Goal: Task Accomplishment & Management: Use online tool/utility

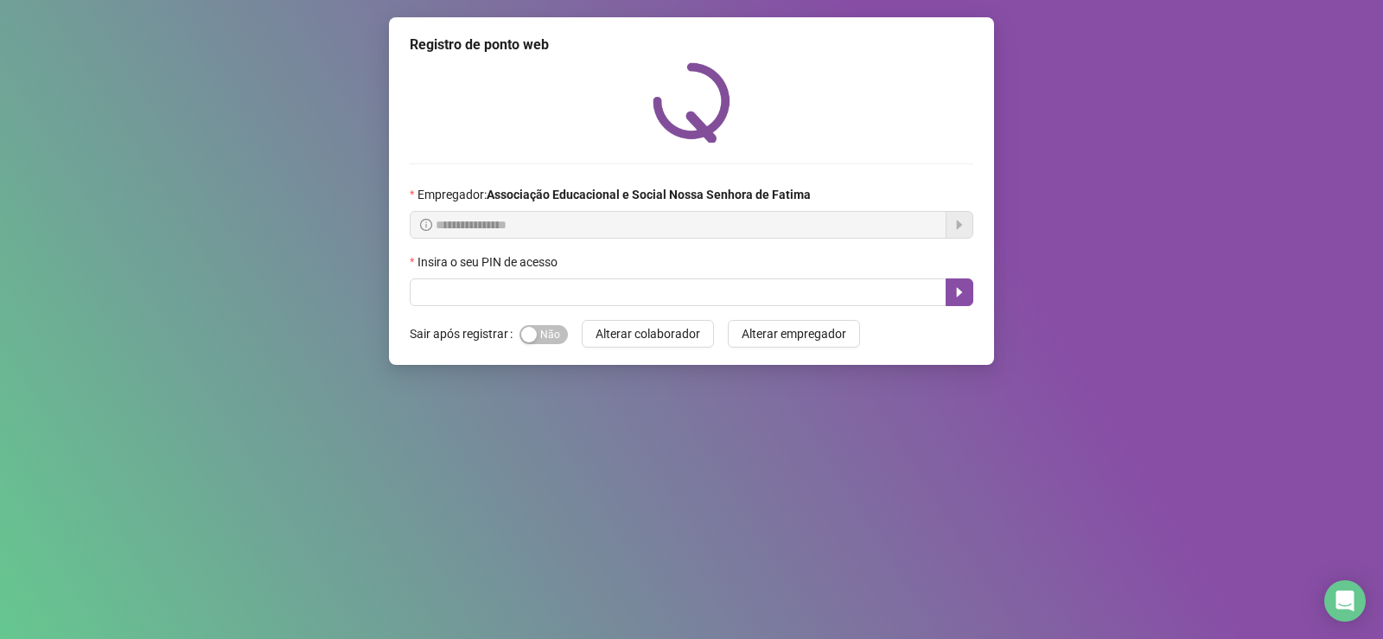
drag, startPoint x: 715, startPoint y: 174, endPoint x: 703, endPoint y: 238, distance: 64.9
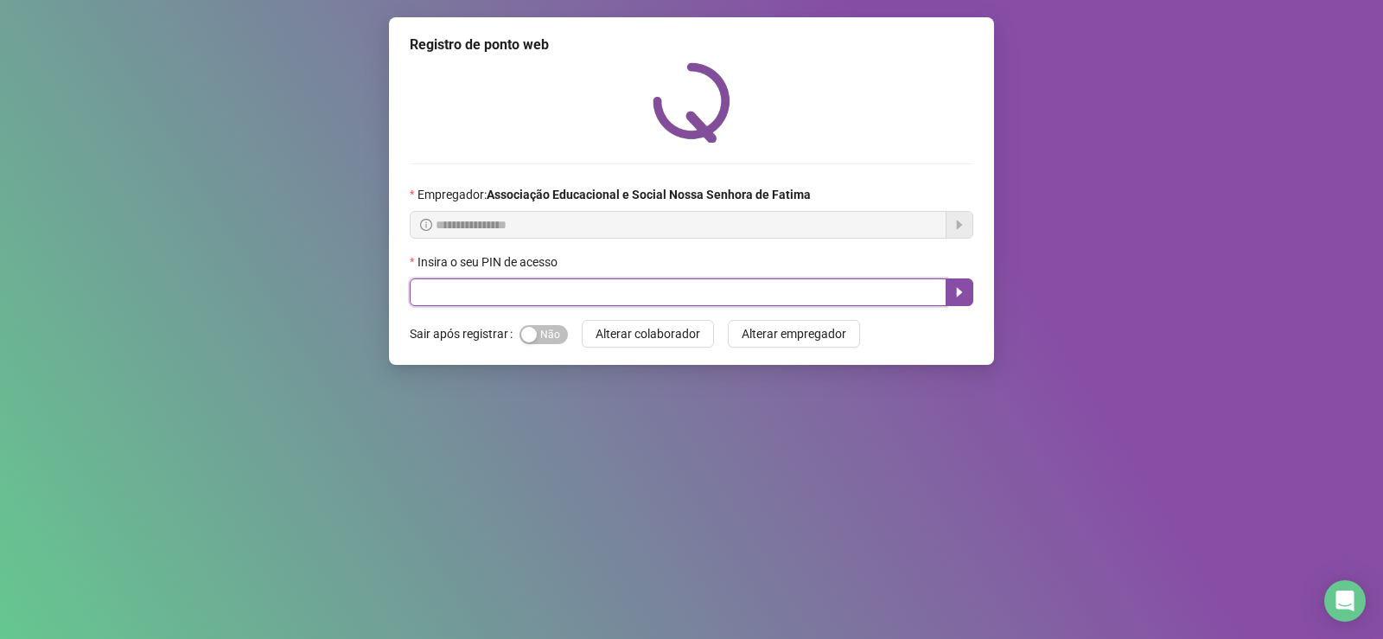
drag, startPoint x: 703, startPoint y: 238, endPoint x: 485, endPoint y: 296, distance: 226.4
click at [485, 296] on input "text" at bounding box center [678, 292] width 537 height 28
type input "****"
click at [963, 299] on icon "caret-right" at bounding box center [959, 292] width 14 height 14
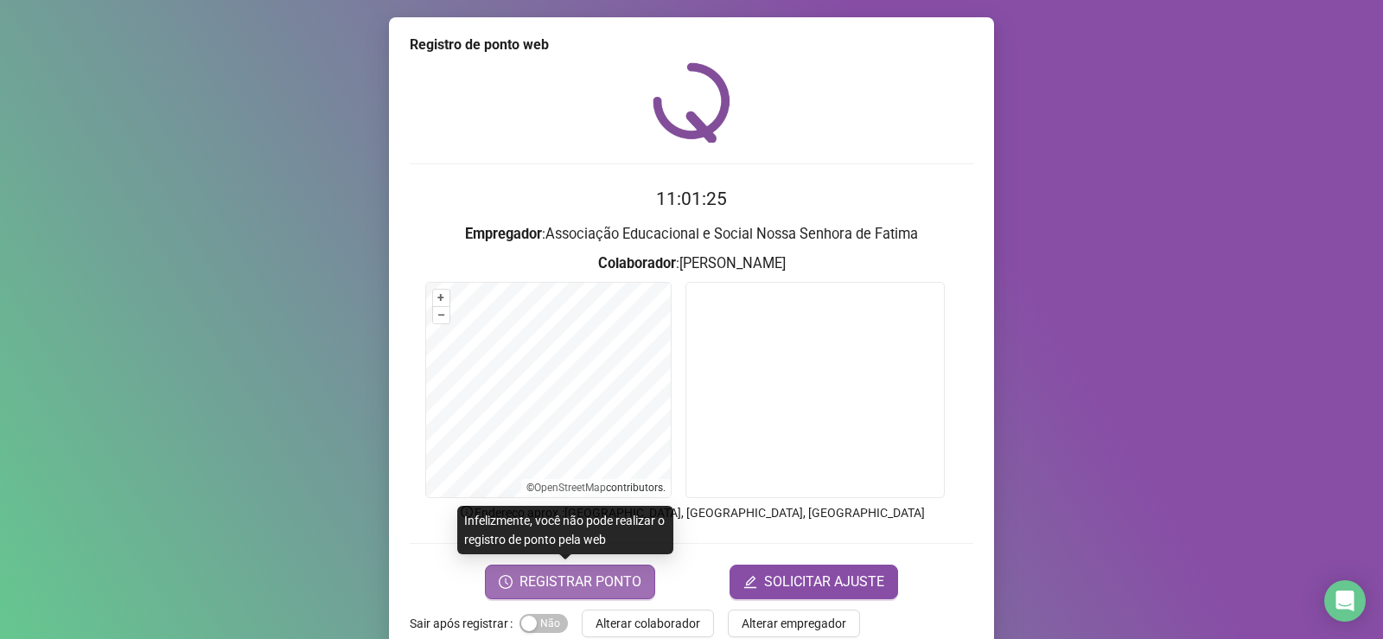
click at [586, 576] on span "REGISTRAR PONTO" at bounding box center [580, 581] width 122 height 21
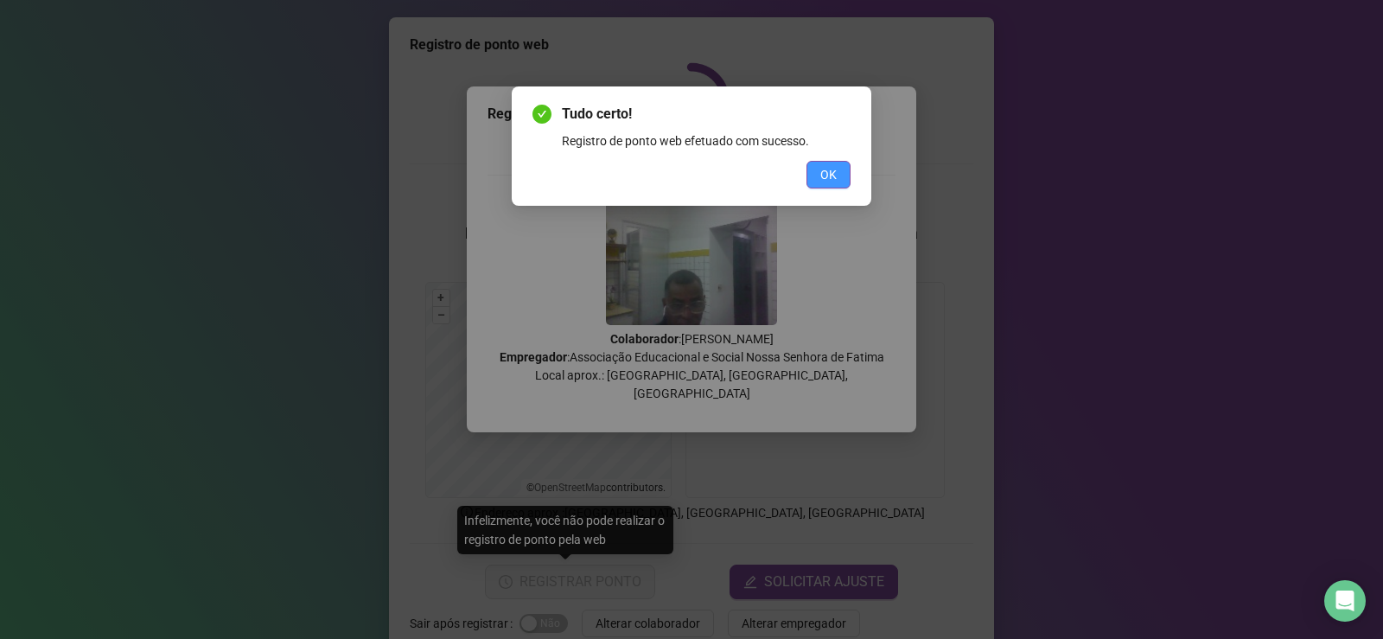
click at [833, 171] on span "OK" at bounding box center [828, 174] width 16 height 19
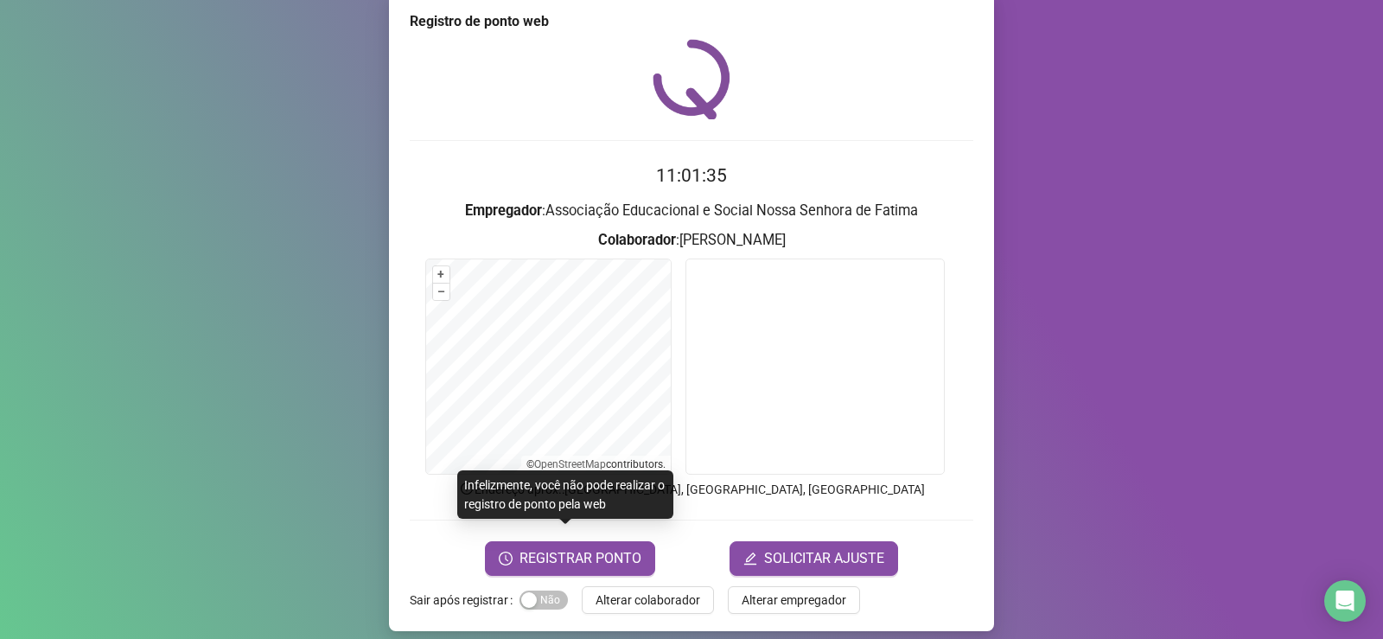
scroll to position [36, 0]
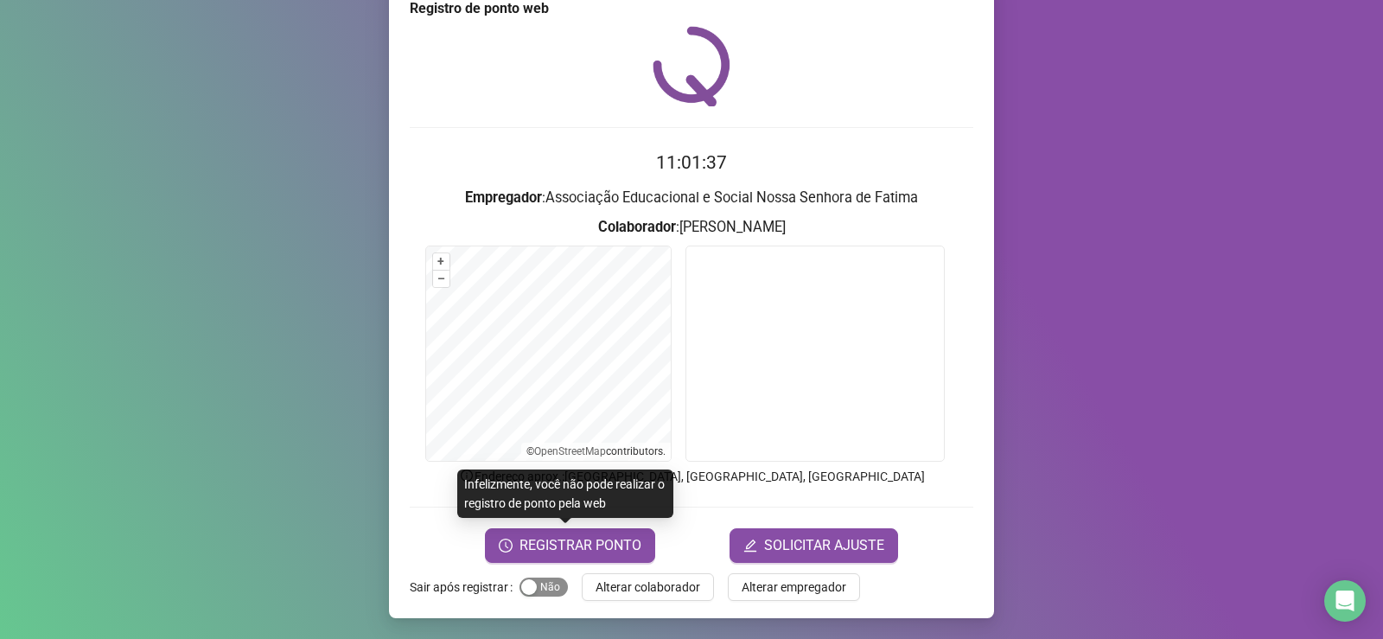
click at [521, 587] on div "button" at bounding box center [529, 587] width 16 height 16
click at [595, 589] on span "Alterar colaborador" at bounding box center [647, 586] width 105 height 19
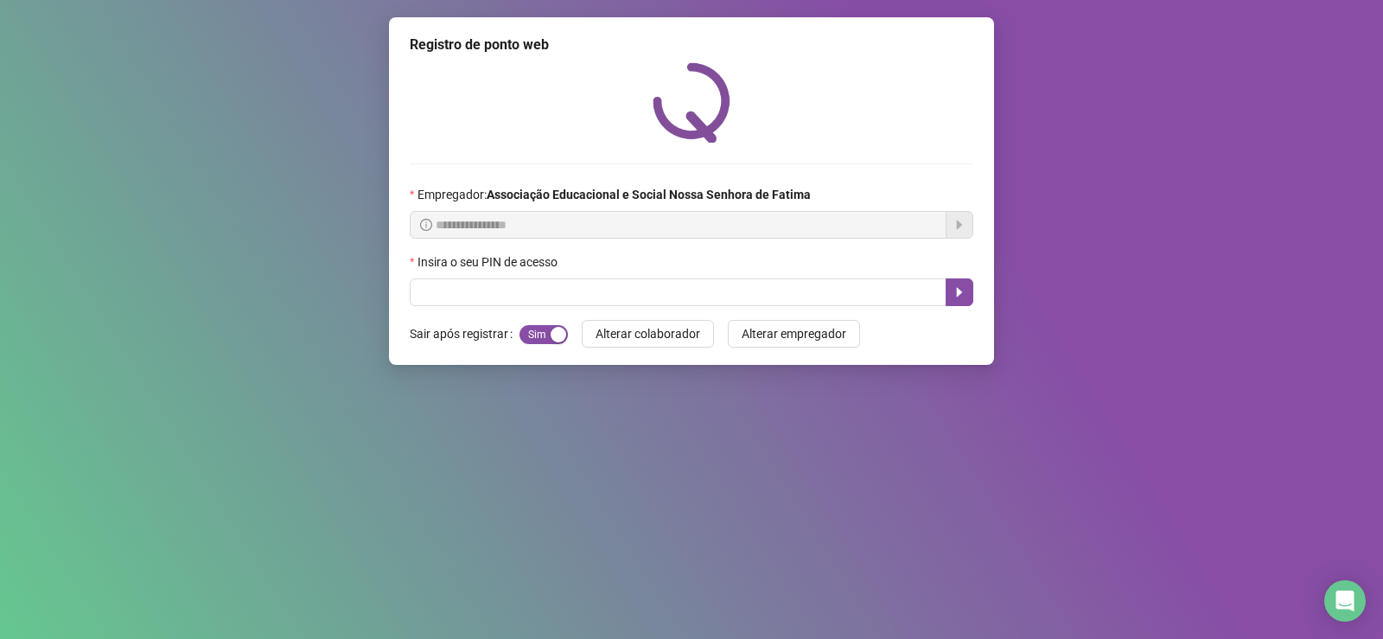
scroll to position [0, 0]
click at [773, 265] on div "Insira o seu PIN de acesso" at bounding box center [691, 265] width 563 height 26
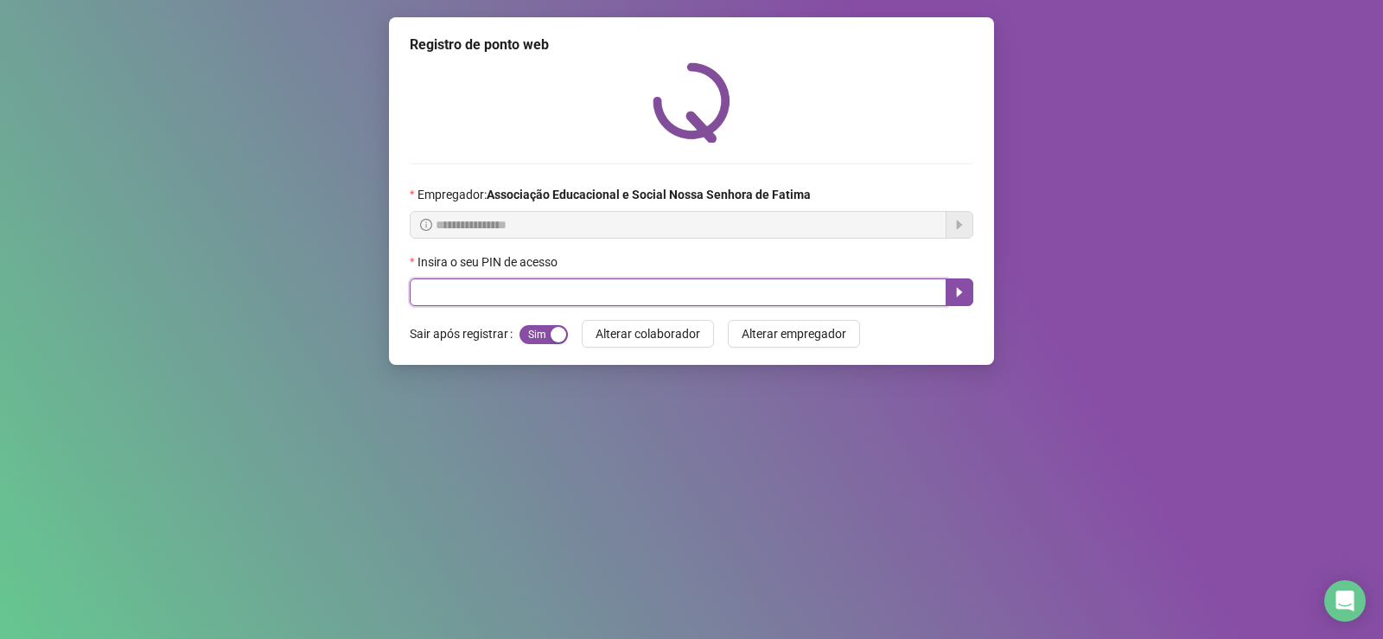
click at [768, 281] on input "text" at bounding box center [678, 292] width 537 height 28
type input "****"
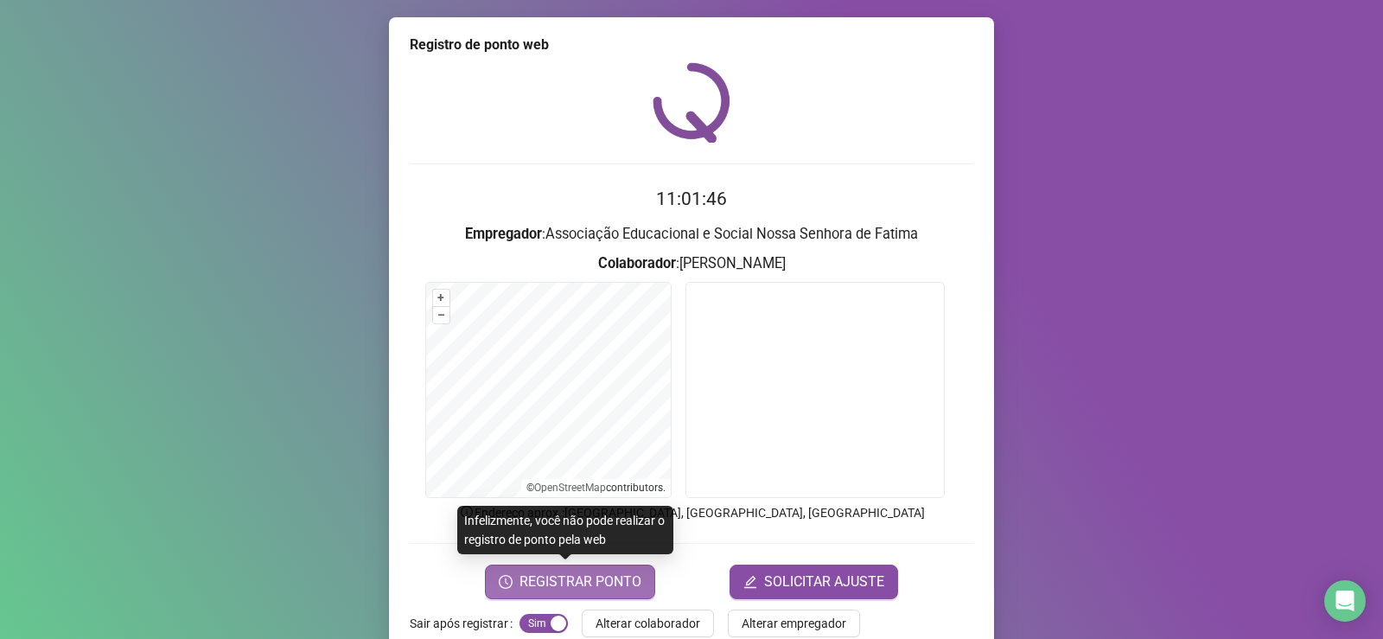
click at [599, 589] on span "REGISTRAR PONTO" at bounding box center [580, 581] width 122 height 21
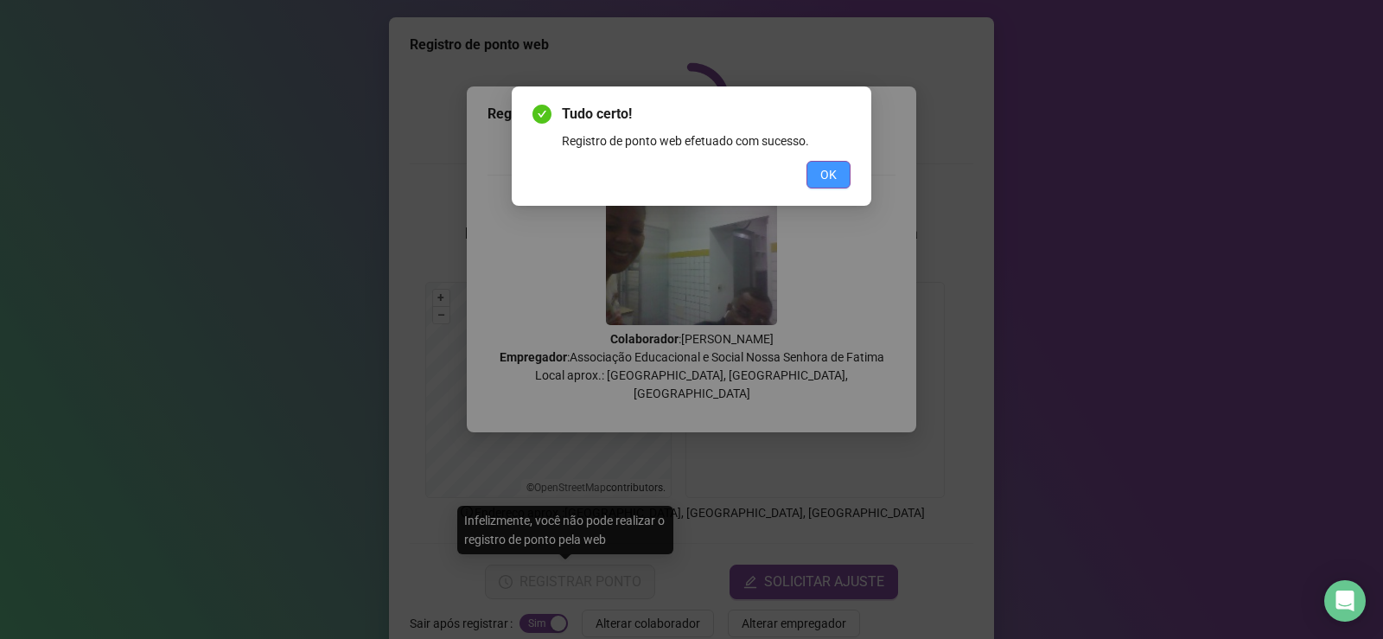
click at [844, 182] on button "OK" at bounding box center [828, 175] width 44 height 28
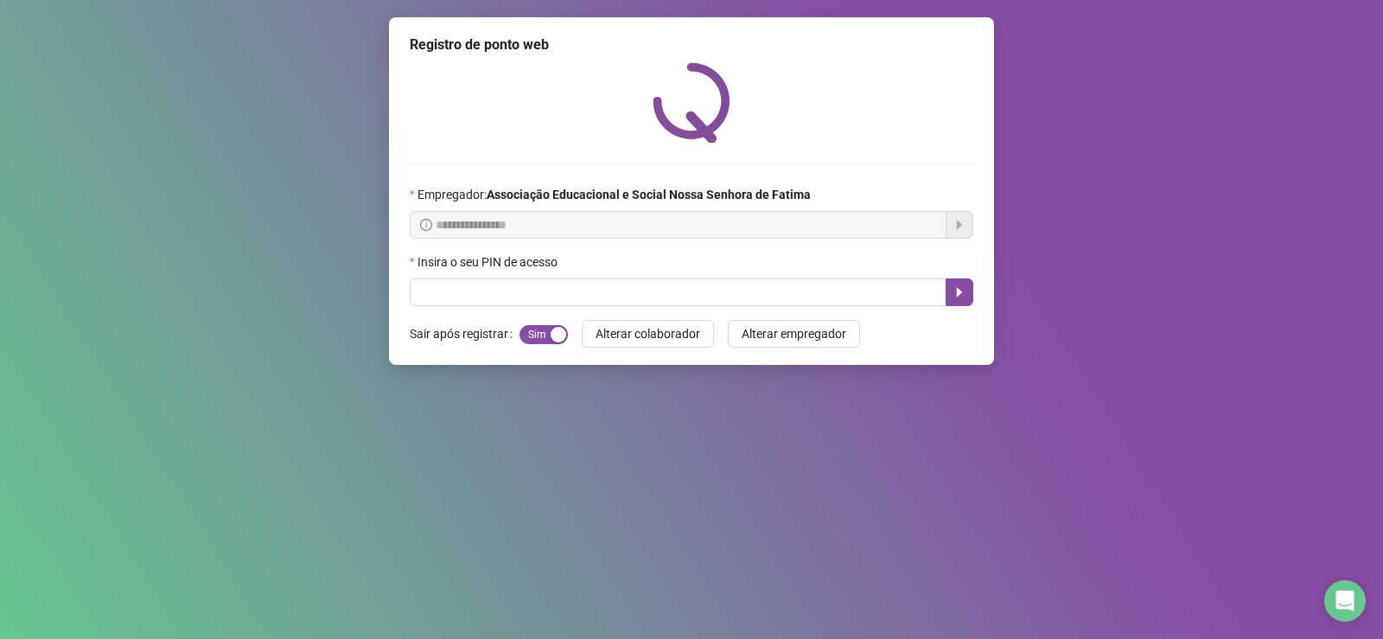
click at [275, 104] on div "**********" at bounding box center [691, 319] width 1383 height 639
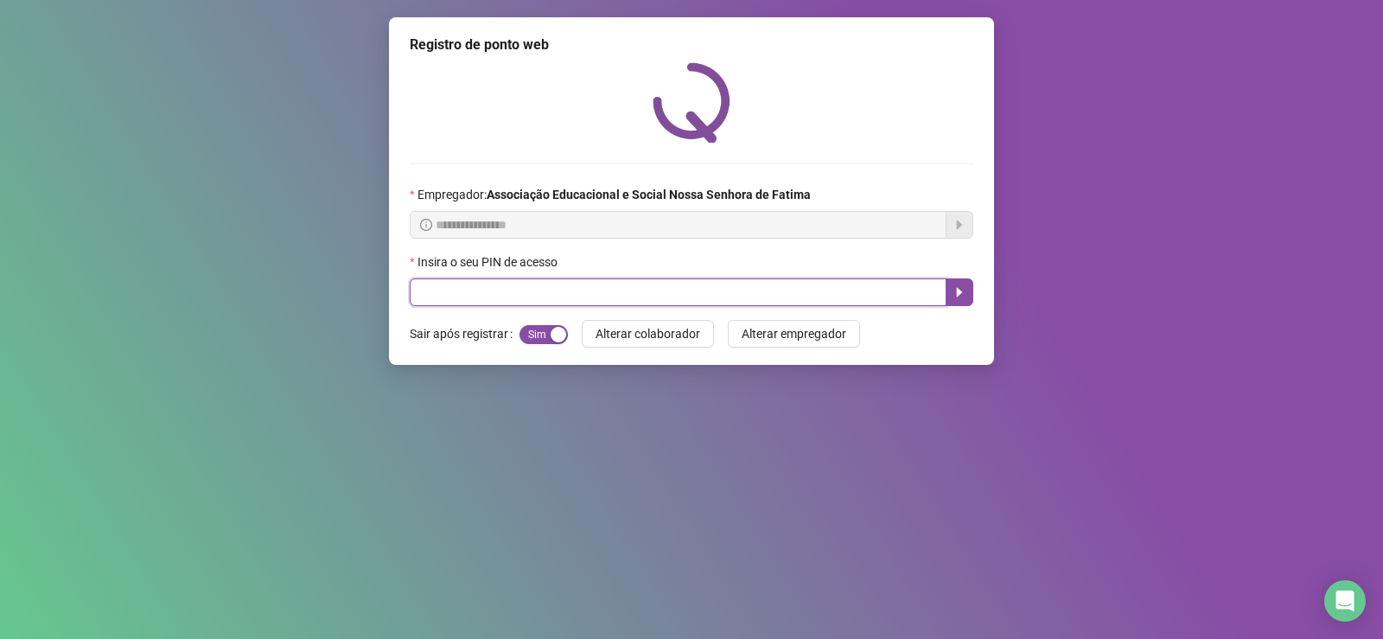
click at [667, 294] on input "text" at bounding box center [678, 292] width 537 height 28
